Goal: Navigation & Orientation: Find specific page/section

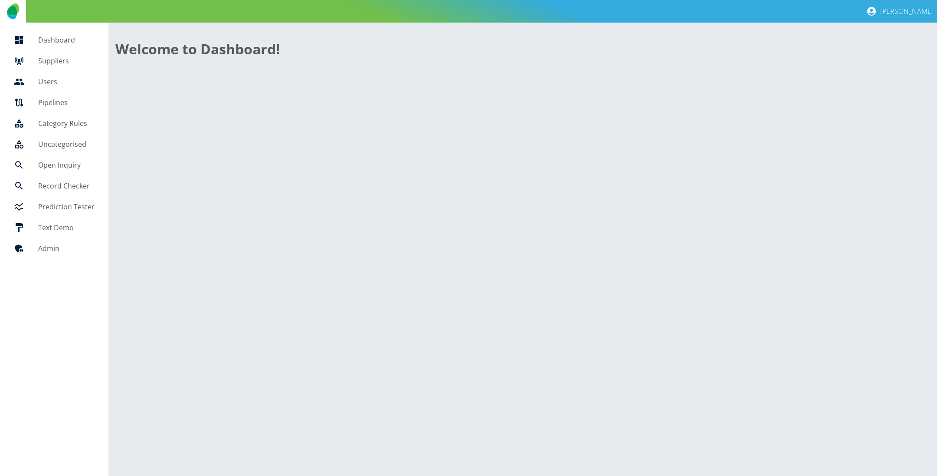
click at [57, 60] on h5 "Suppliers" at bounding box center [66, 61] width 56 height 10
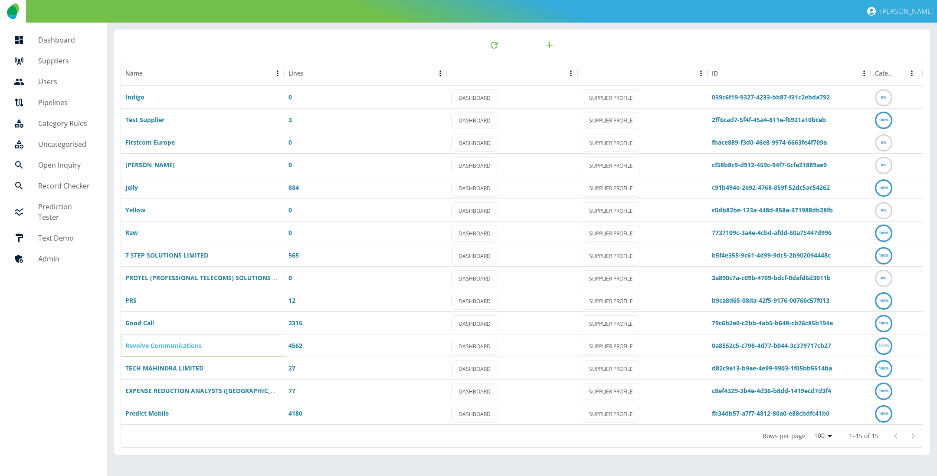
click at [173, 344] on link "Revolve Communications" at bounding box center [163, 345] width 76 height 8
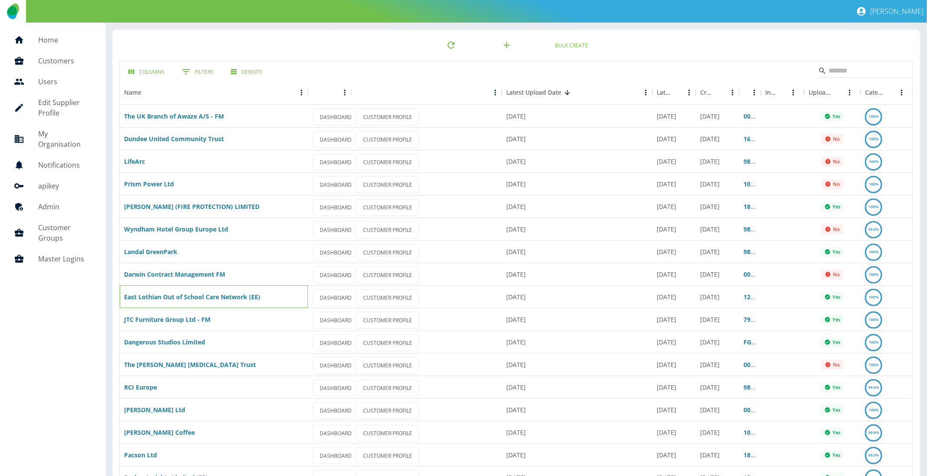
click at [232, 301] on div "East Lothian Out of School Care Network (EE)" at bounding box center [214, 296] width 188 height 23
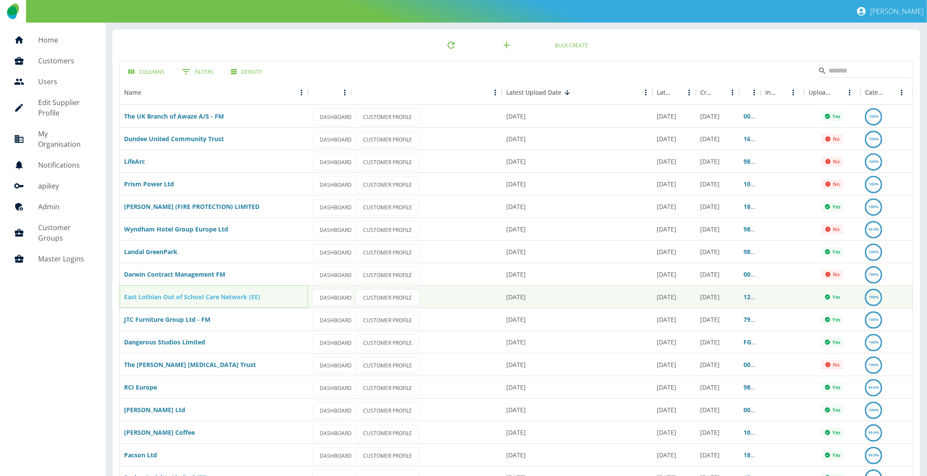
click at [234, 295] on link "East Lothian Out of School Care Network (EE)" at bounding box center [192, 296] width 136 height 8
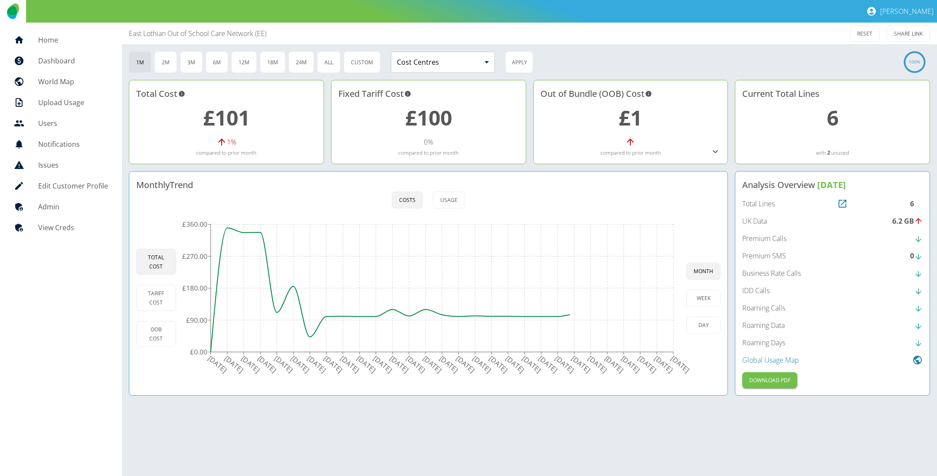
click at [712, 152] on icon at bounding box center [715, 151] width 10 height 10
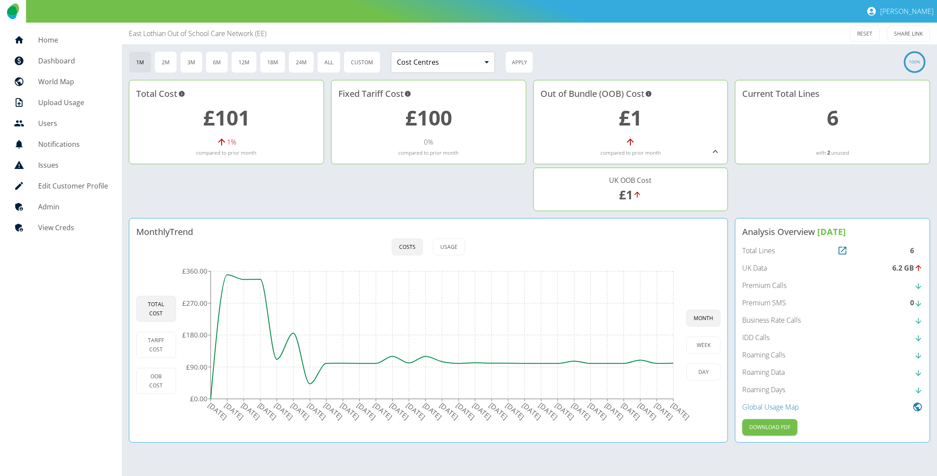
click at [634, 118] on link "£1" at bounding box center [630, 117] width 23 height 28
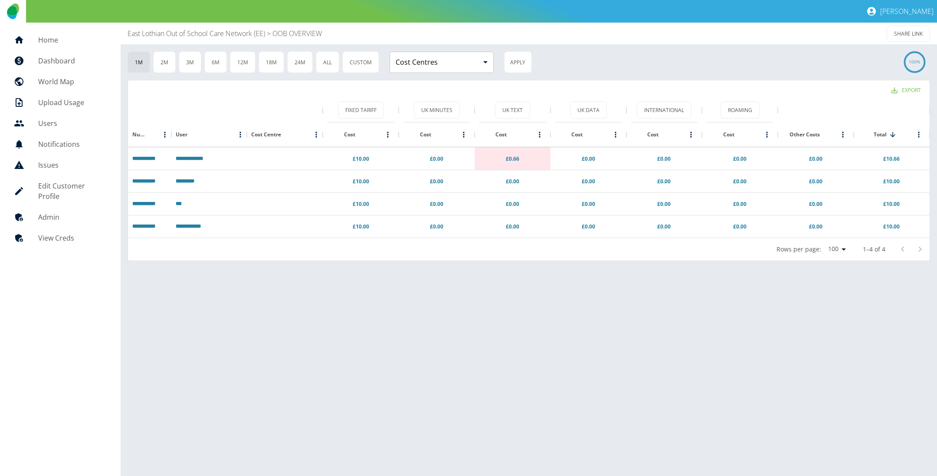
click at [254, 29] on p "East Lothian Out of School Care Network (EE)" at bounding box center [197, 33] width 138 height 10
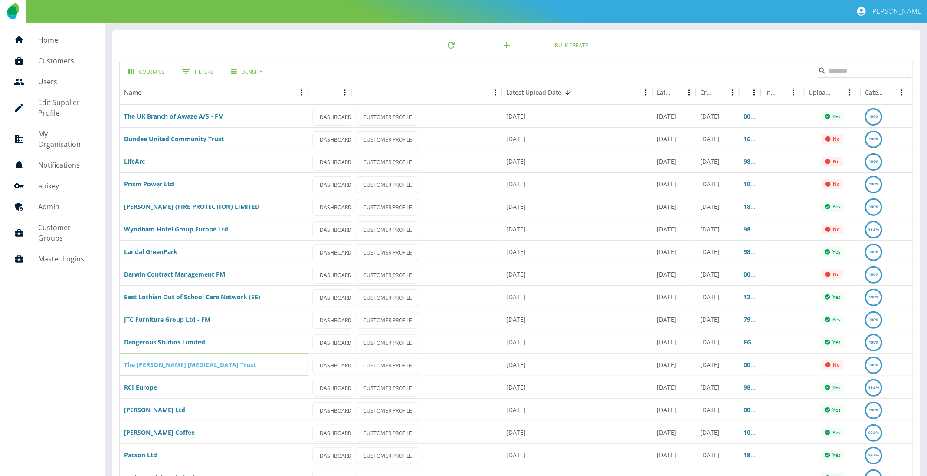
click at [180, 366] on link "The [PERSON_NAME] [MEDICAL_DATA] Trust" at bounding box center [190, 364] width 132 height 8
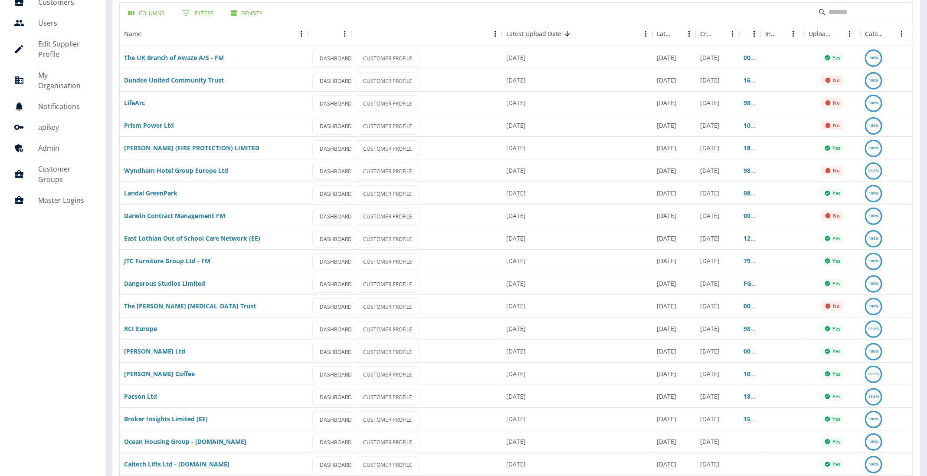
scroll to position [130, 0]
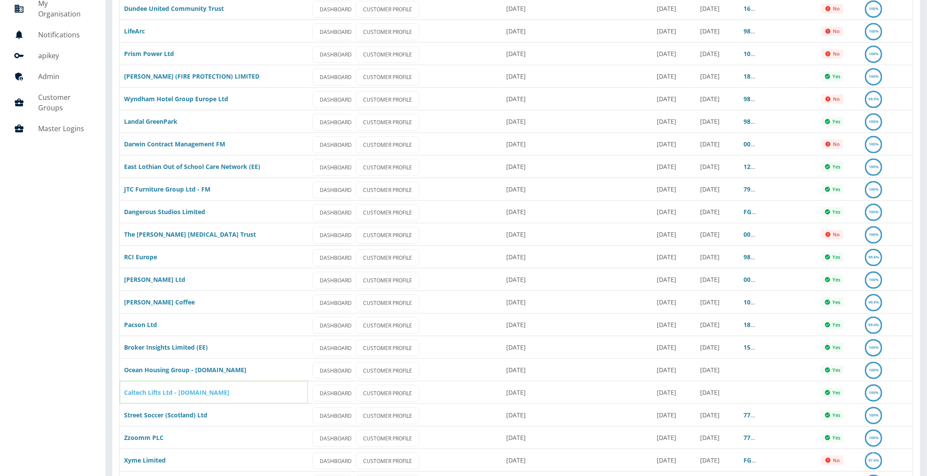
click at [178, 394] on link "Caltech Lifts Ltd - [DOMAIN_NAME]" at bounding box center [176, 392] width 105 height 8
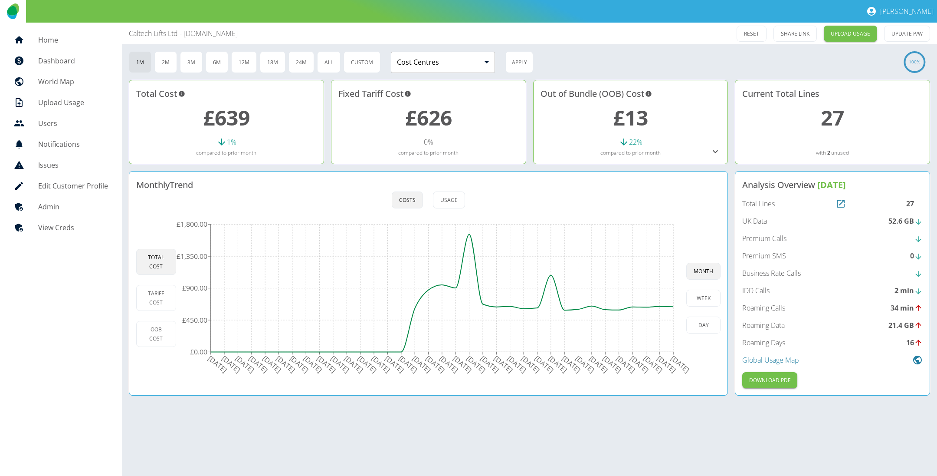
click at [715, 150] on icon at bounding box center [715, 151] width 10 height 10
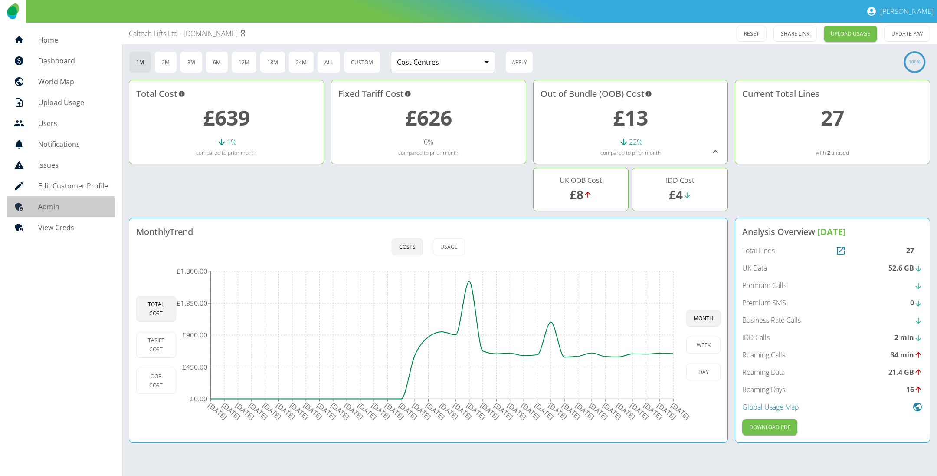
click at [48, 209] on h5 "Admin" at bounding box center [73, 206] width 70 height 10
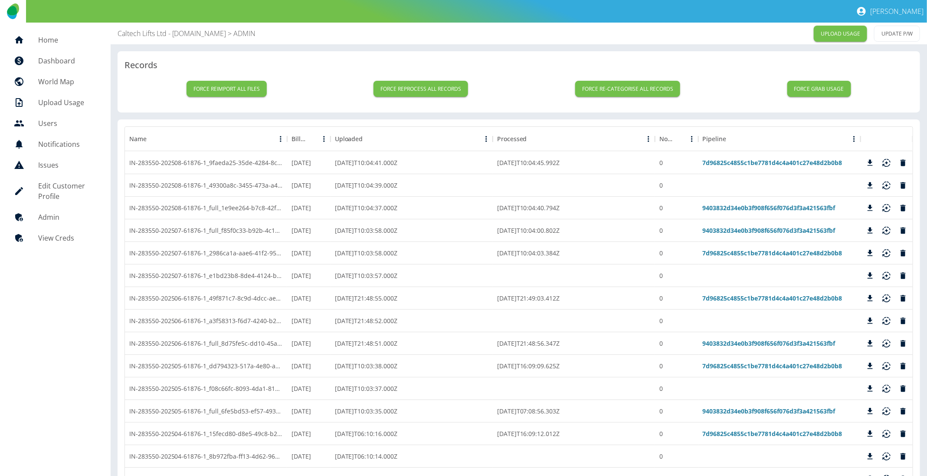
click at [70, 37] on h5 "Home" at bounding box center [67, 40] width 59 height 10
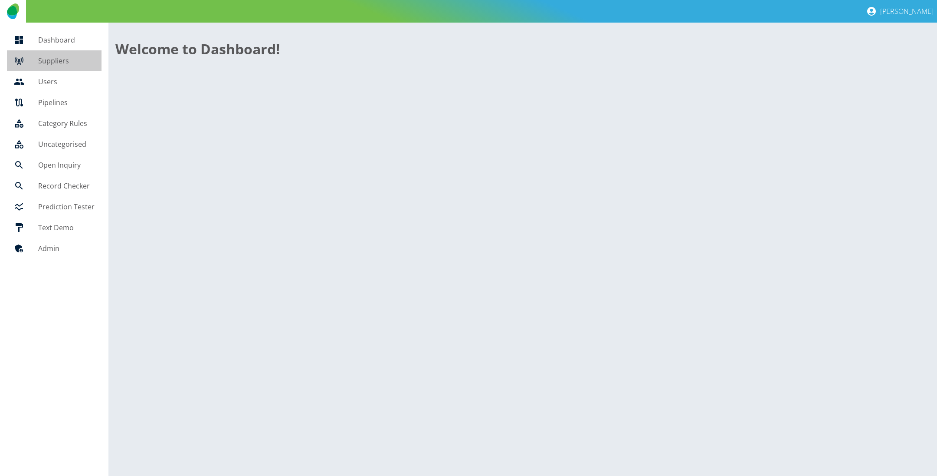
click at [60, 59] on h5 "Suppliers" at bounding box center [66, 61] width 56 height 10
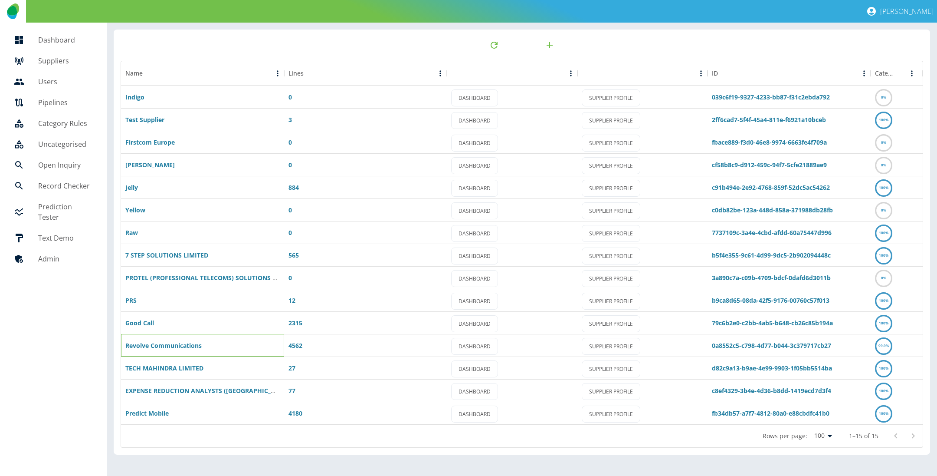
click at [164, 340] on div "Revolve Communications" at bounding box center [202, 345] width 163 height 23
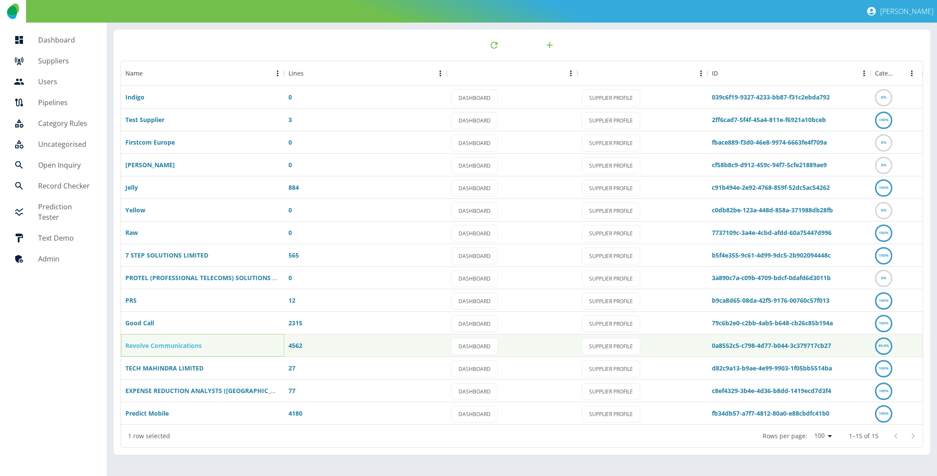
click at [162, 342] on link "Revolve Communications" at bounding box center [163, 345] width 76 height 8
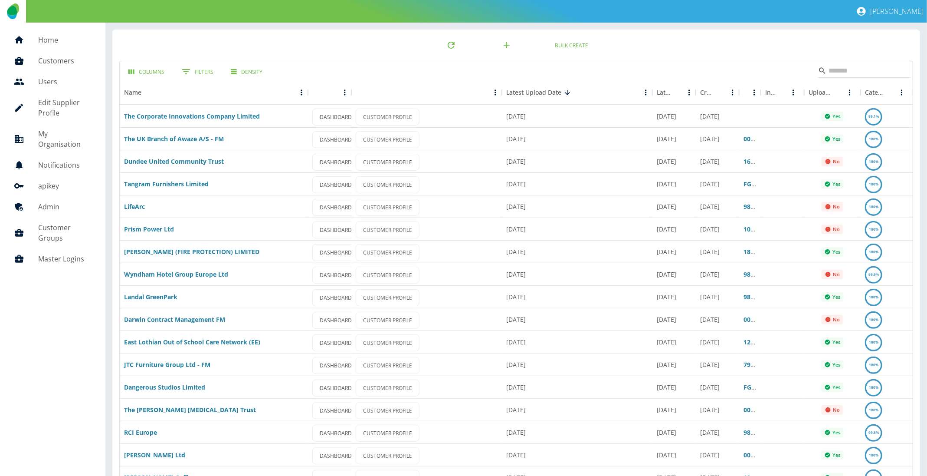
scroll to position [130, 0]
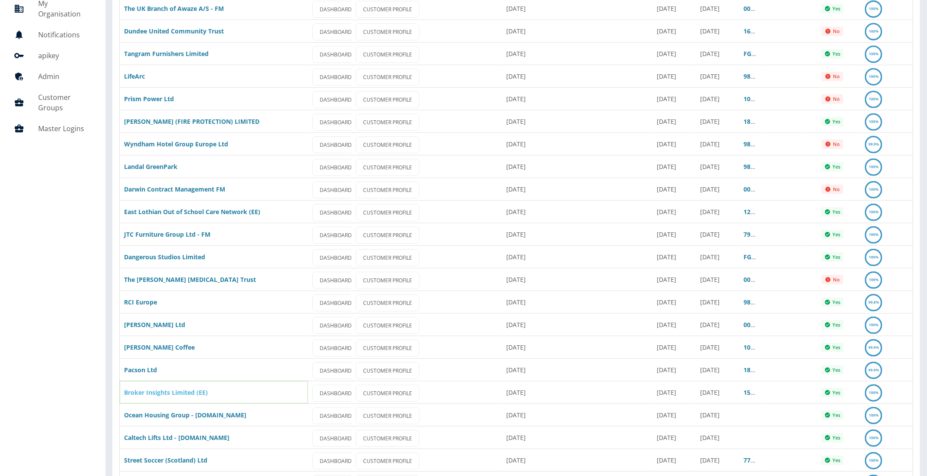
click at [185, 390] on link "Broker Insights Limited (EE)" at bounding box center [166, 392] width 84 height 8
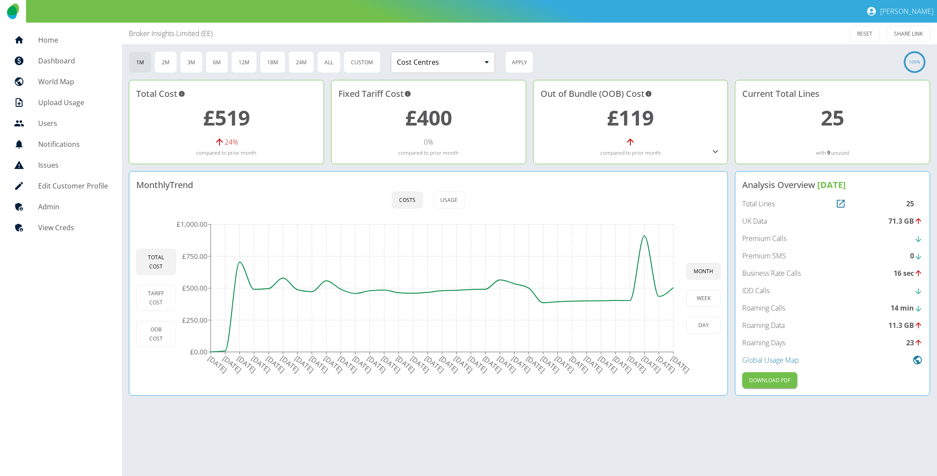
click at [62, 204] on h5 "Admin" at bounding box center [73, 206] width 70 height 10
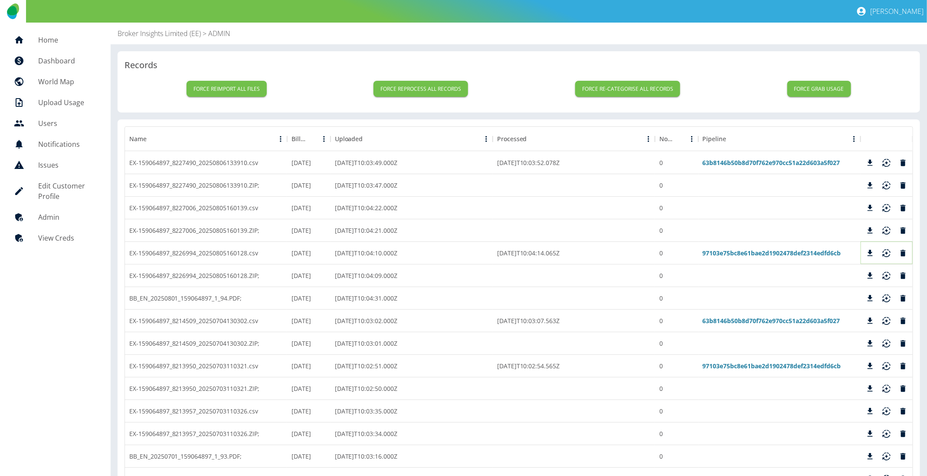
click at [866, 250] on icon "Download" at bounding box center [870, 253] width 9 height 9
click at [169, 34] on p "Broker Insights Limited (EE)" at bounding box center [160, 33] width 84 height 10
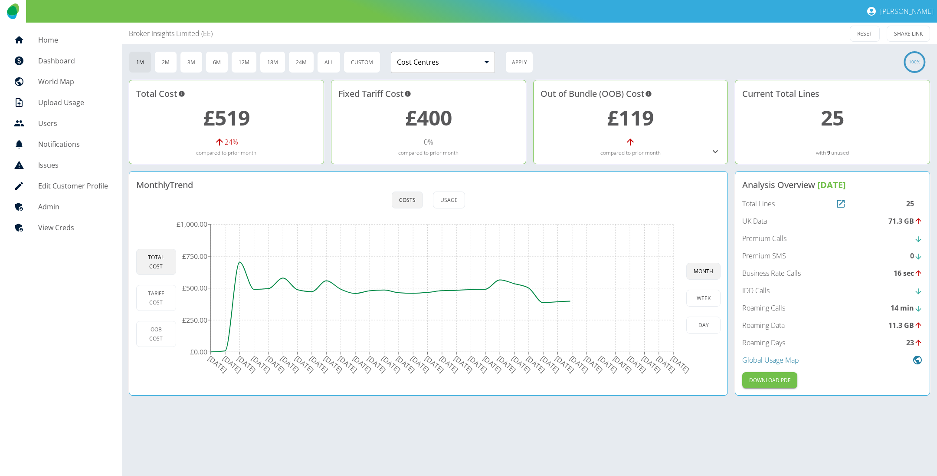
click at [715, 152] on icon at bounding box center [715, 151] width 5 height 3
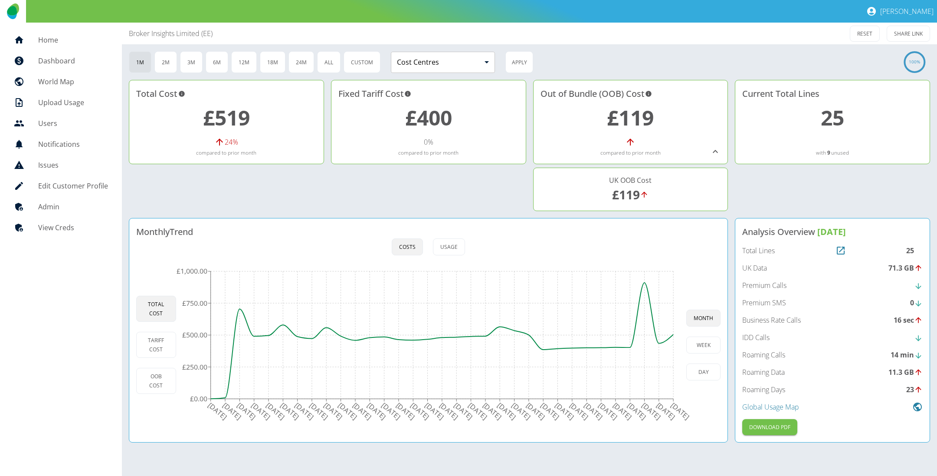
click at [140, 35] on p "Broker Insights Limited (EE)" at bounding box center [171, 33] width 84 height 10
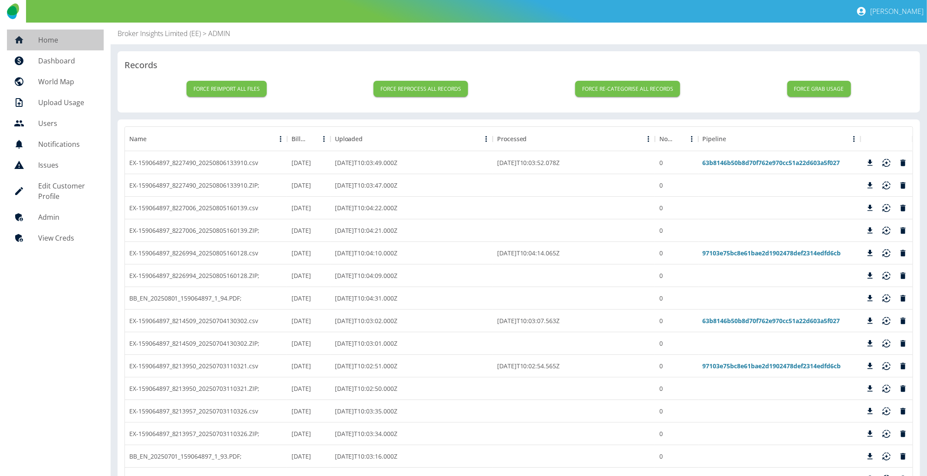
click at [65, 39] on h5 "Home" at bounding box center [67, 40] width 59 height 10
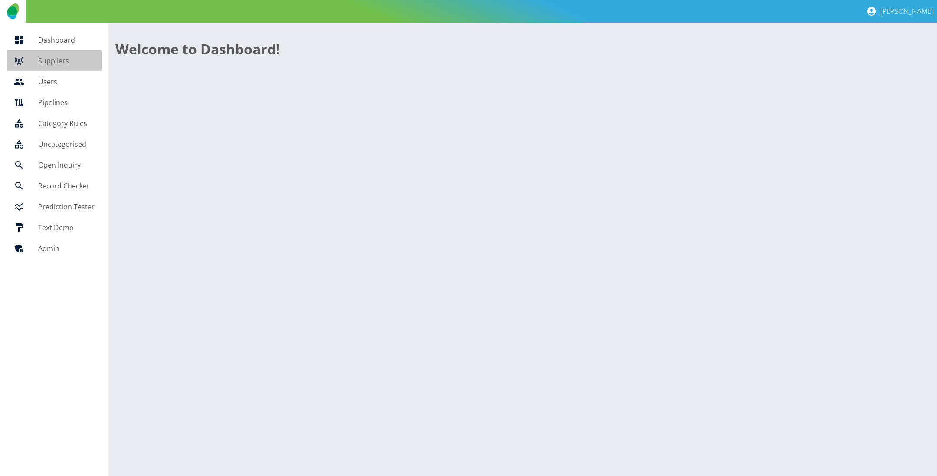
click at [64, 64] on h5 "Suppliers" at bounding box center [66, 61] width 56 height 10
click at [72, 33] on link "Dashboard" at bounding box center [54, 40] width 95 height 21
click at [65, 66] on link "Suppliers" at bounding box center [54, 60] width 95 height 21
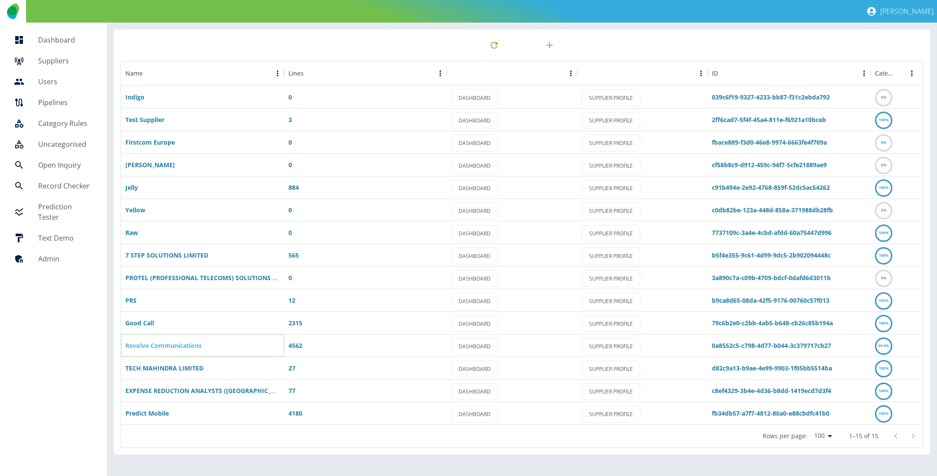
click at [189, 346] on link "Revolve Communications" at bounding box center [163, 345] width 76 height 8
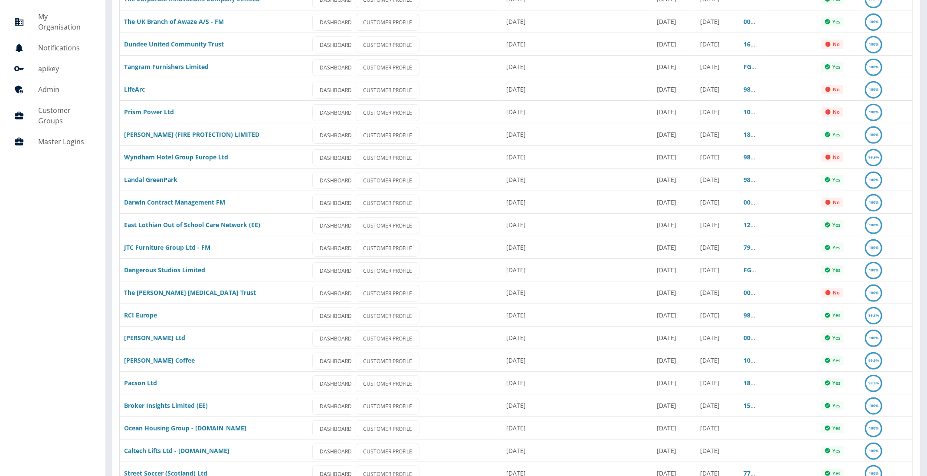
scroll to position [130, 0]
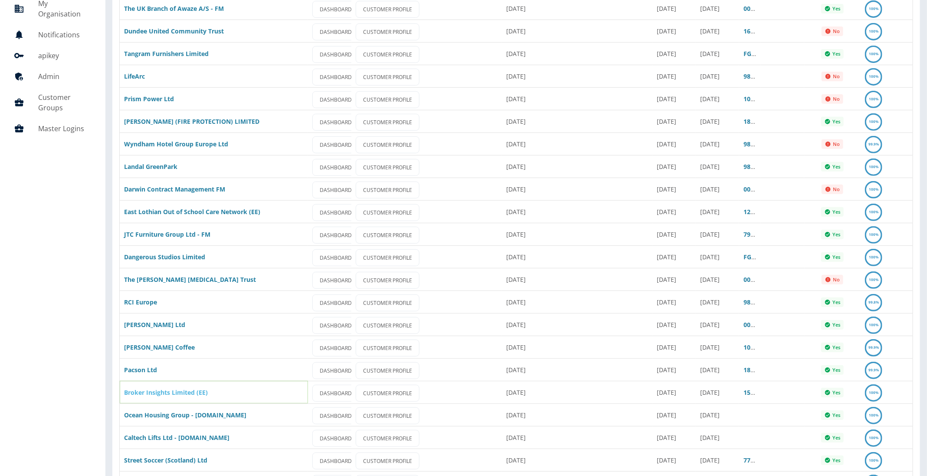
click at [186, 394] on link "Broker Insights Limited (EE)" at bounding box center [166, 392] width 84 height 8
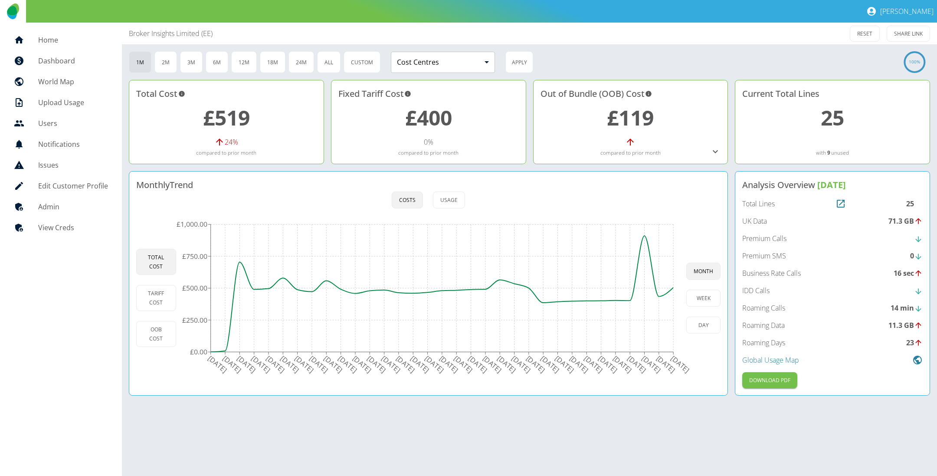
click at [713, 154] on icon at bounding box center [715, 151] width 10 height 10
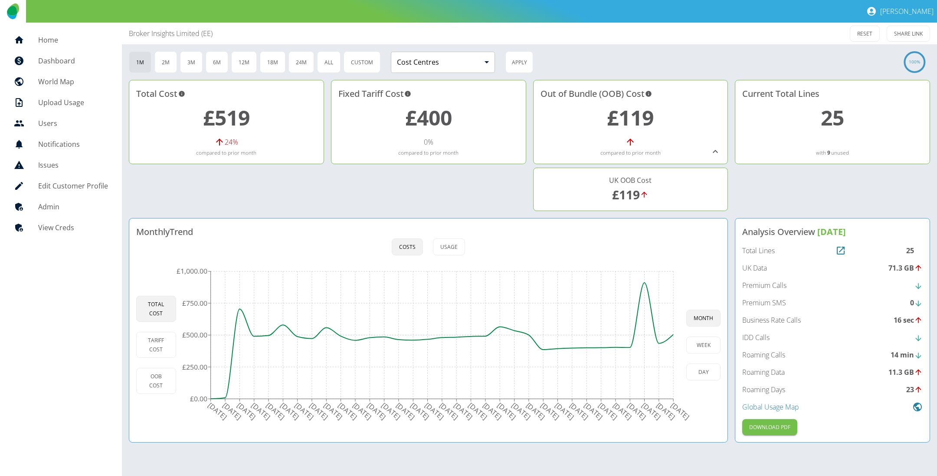
click at [633, 34] on div "Broker Insights Limited (EE)" at bounding box center [434, 33] width 610 height 10
click at [636, 193] on link "£119" at bounding box center [626, 194] width 28 height 16
